Goal: Understand process/instructions

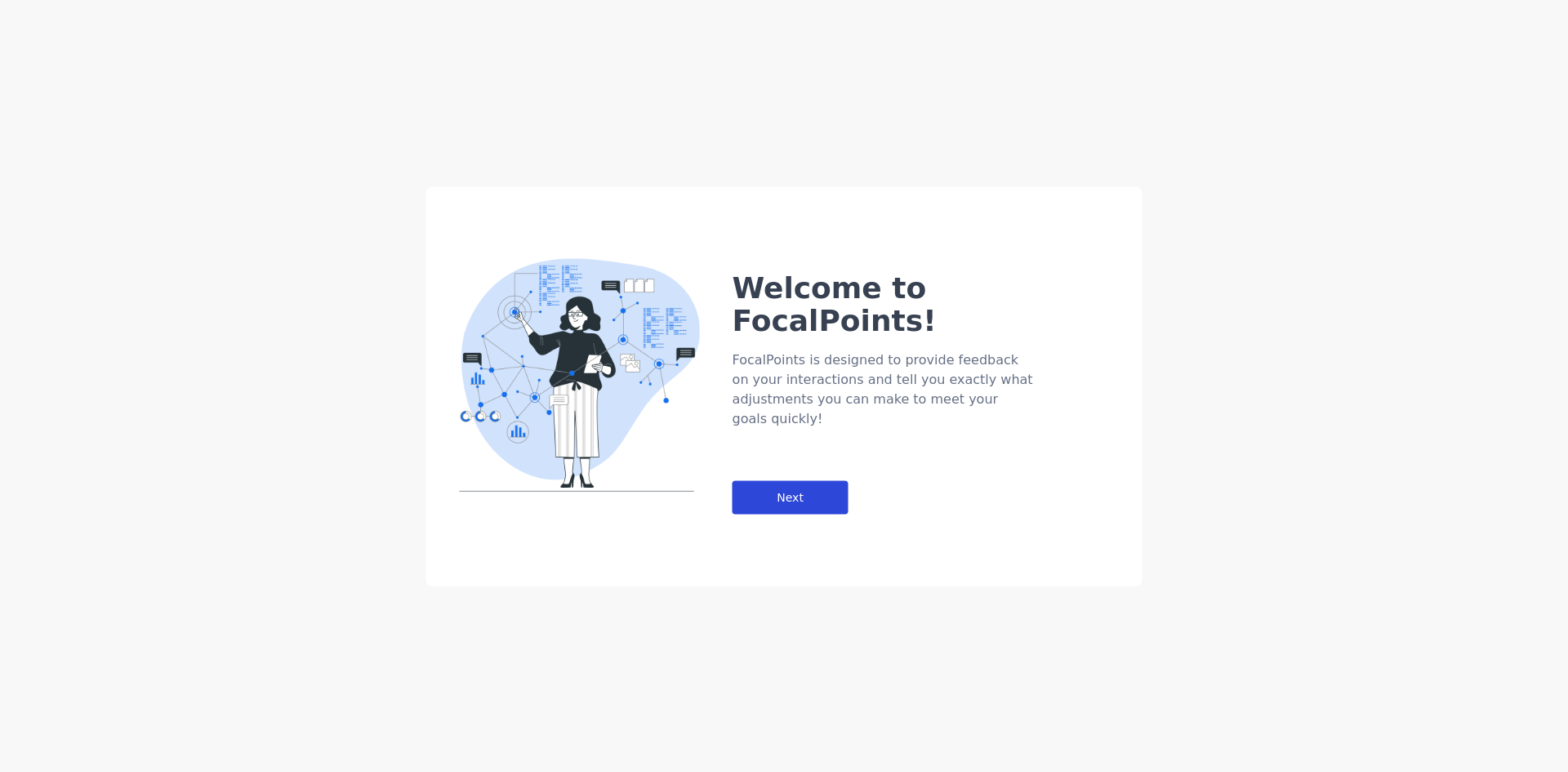
click at [814, 480] on div "Next" at bounding box center [790, 497] width 116 height 34
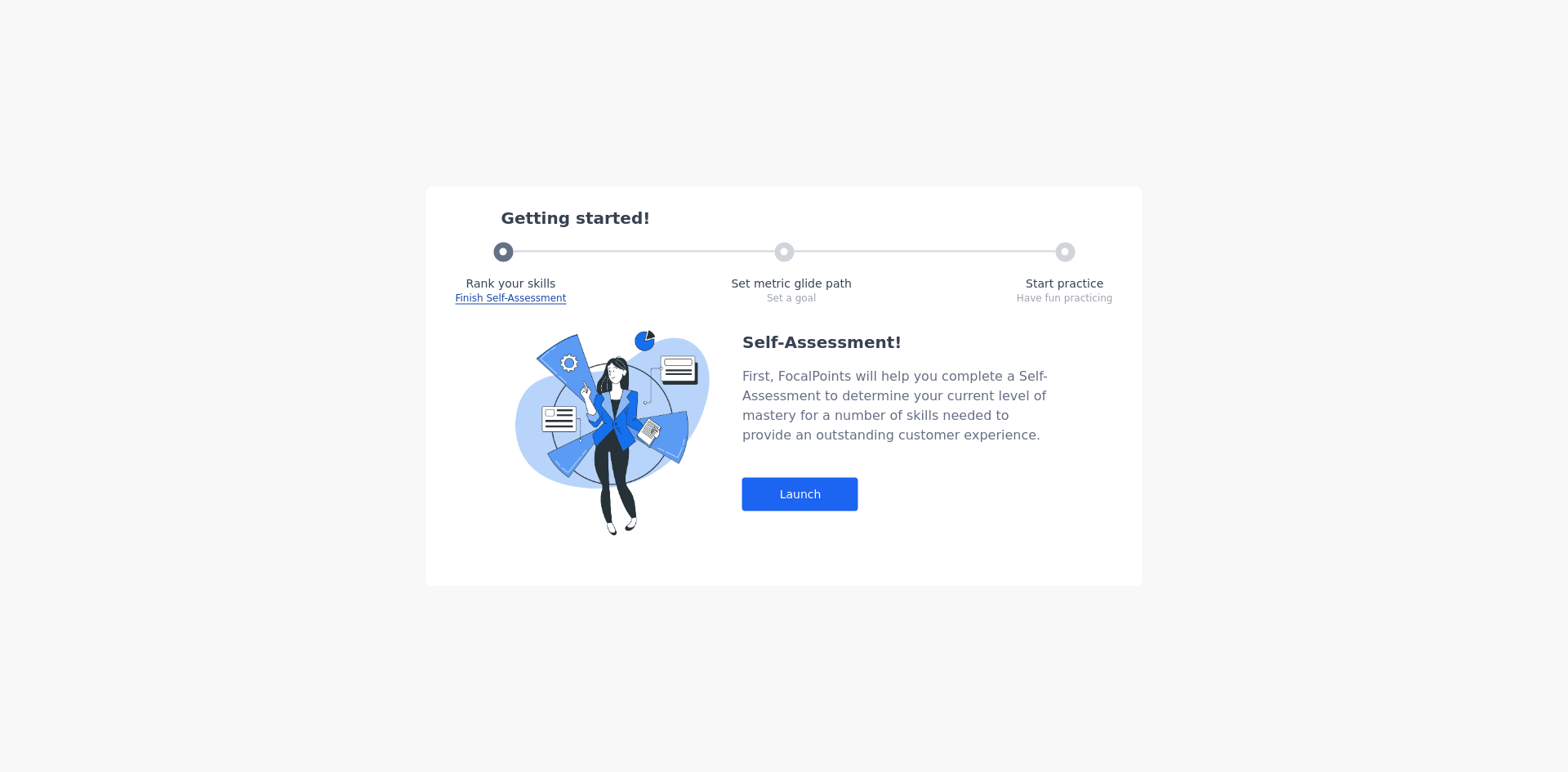
click at [832, 494] on main "Getting started! Rank your skills Finish Self-Assessment Set metric glide path …" at bounding box center [784, 328] width 1568 height 655
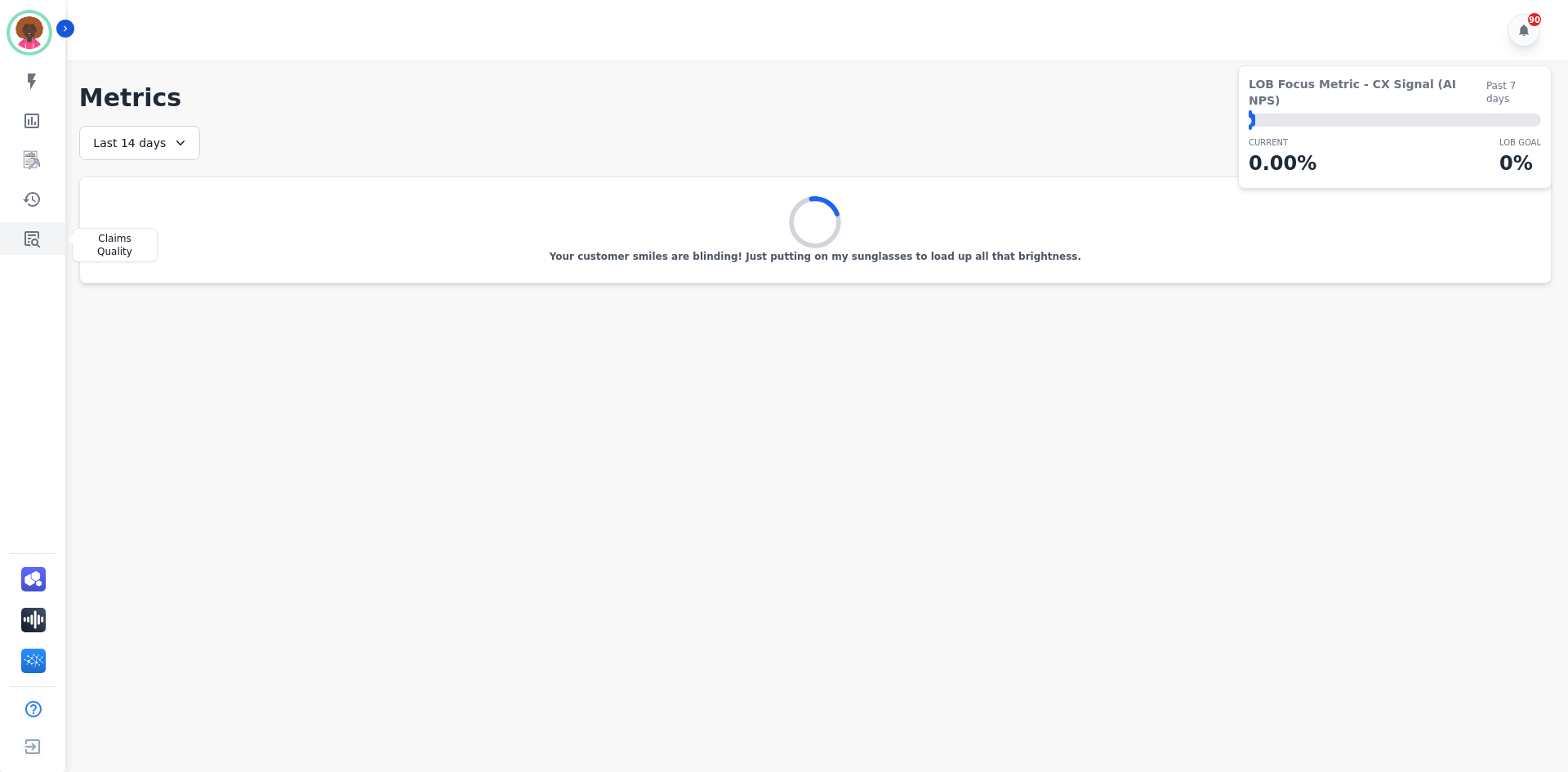
click at [30, 245] on icon "Sidebar" at bounding box center [32, 239] width 16 height 16
